Goal: Transaction & Acquisition: Purchase product/service

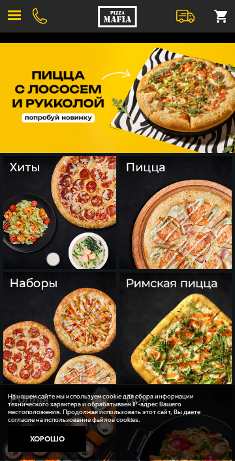
click at [4, 11] on button "button" at bounding box center [14, 16] width 29 height 29
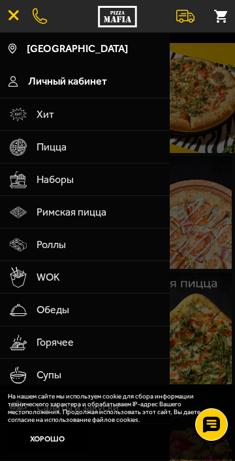
click at [199, 75] on div at bounding box center [117, 263] width 235 height 461
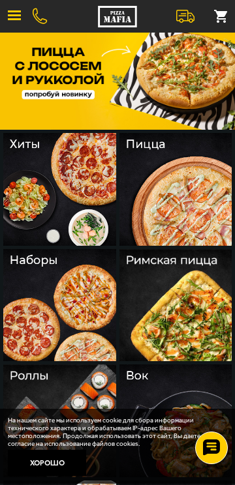
scroll to position [27, 0]
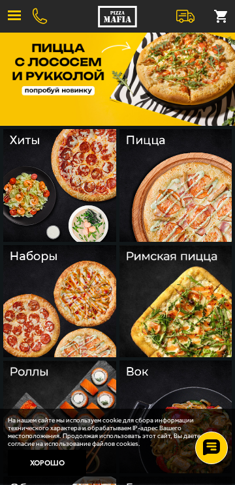
click at [169, 149] on img at bounding box center [175, 185] width 113 height 113
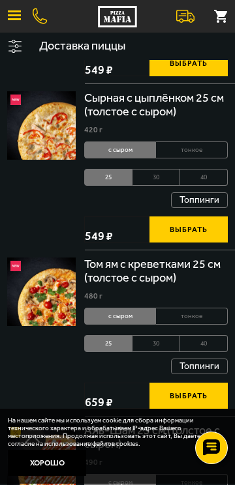
scroll to position [987, 0]
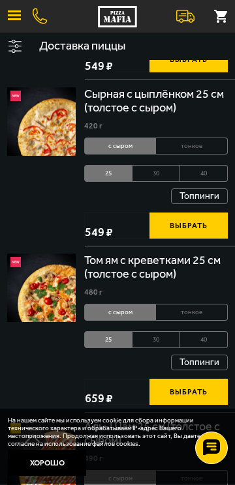
click at [44, 461] on button "Хорошо" at bounding box center [47, 463] width 78 height 26
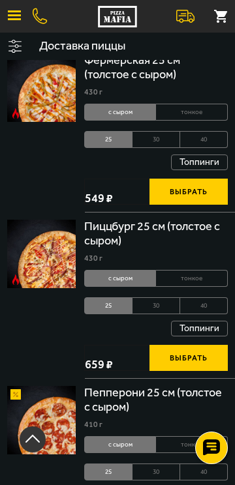
scroll to position [2863, 0]
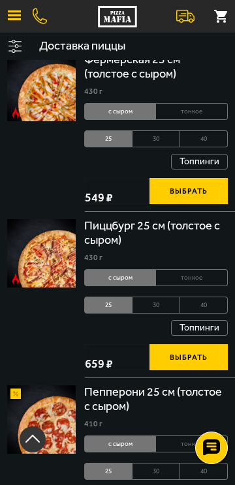
click at [166, 143] on li "30" at bounding box center [156, 138] width 48 height 17
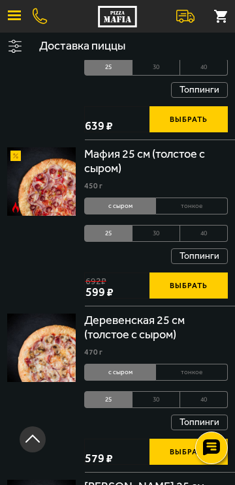
scroll to position [3436, 0]
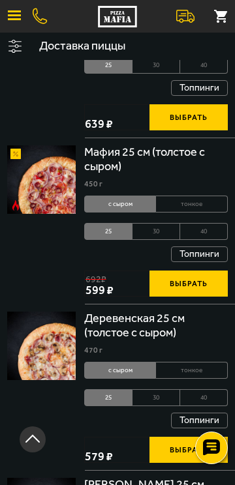
click at [209, 238] on li "40" at bounding box center [204, 231] width 48 height 17
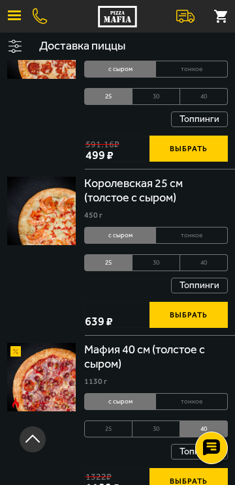
scroll to position [3238, 0]
click at [157, 263] on li "30" at bounding box center [156, 262] width 48 height 17
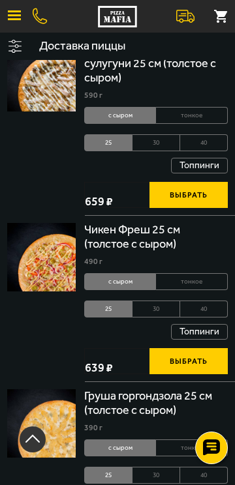
scroll to position [2028, 0]
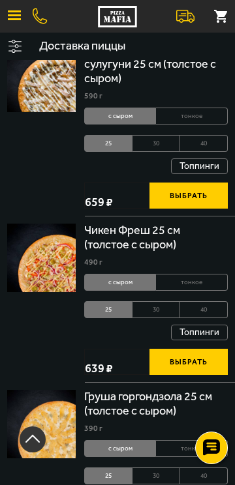
click at [176, 327] on button "Топпинги" at bounding box center [199, 333] width 57 height 16
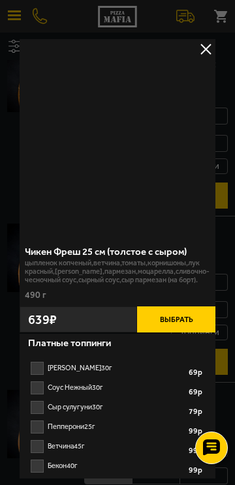
click at [158, 456] on label "Бекон 40г 1 2 3 4 5 6 7 8" at bounding box center [117, 466] width 189 height 20
click at [0, 0] on input "Бекон 40г 1 2 3 4 5 6 7 8" at bounding box center [0, 0] width 0 height 0
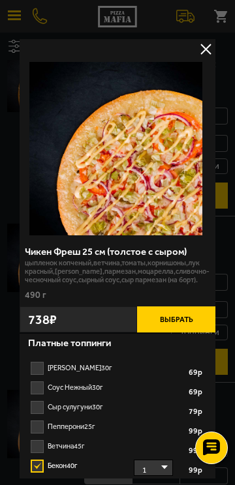
click at [210, 26] on div at bounding box center [117, 242] width 235 height 485
